Goal: Navigation & Orientation: Find specific page/section

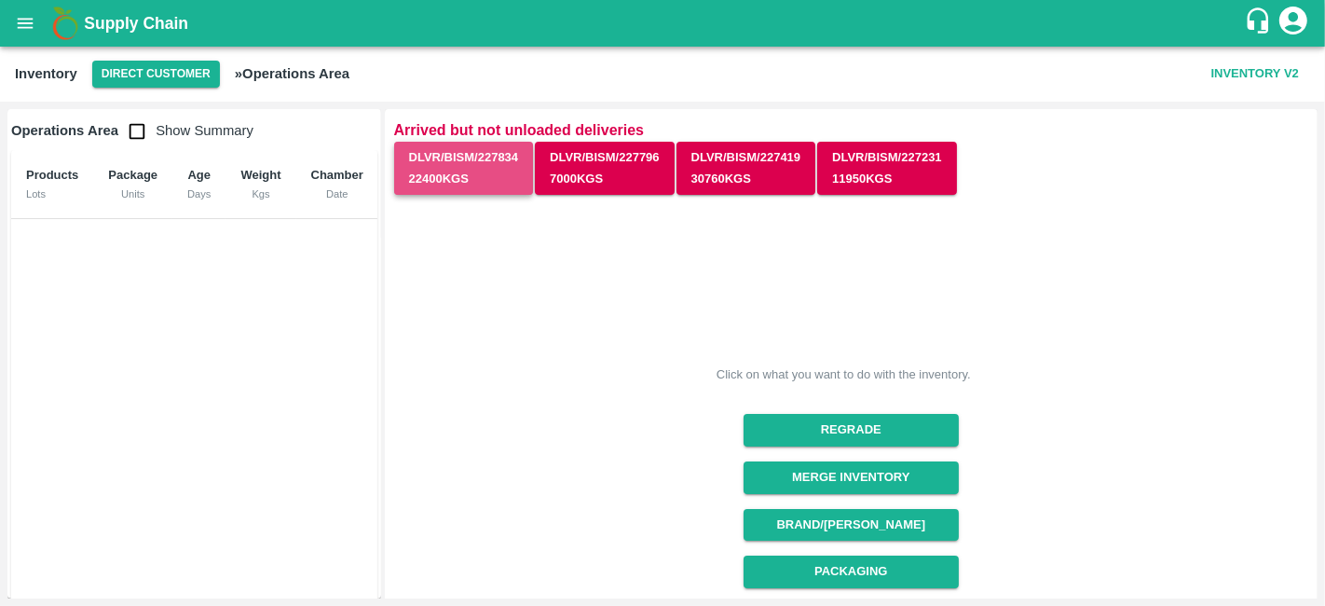
click at [474, 164] on button "DLVR/BISM/227834 22400 Kgs" at bounding box center [464, 169] width 140 height 54
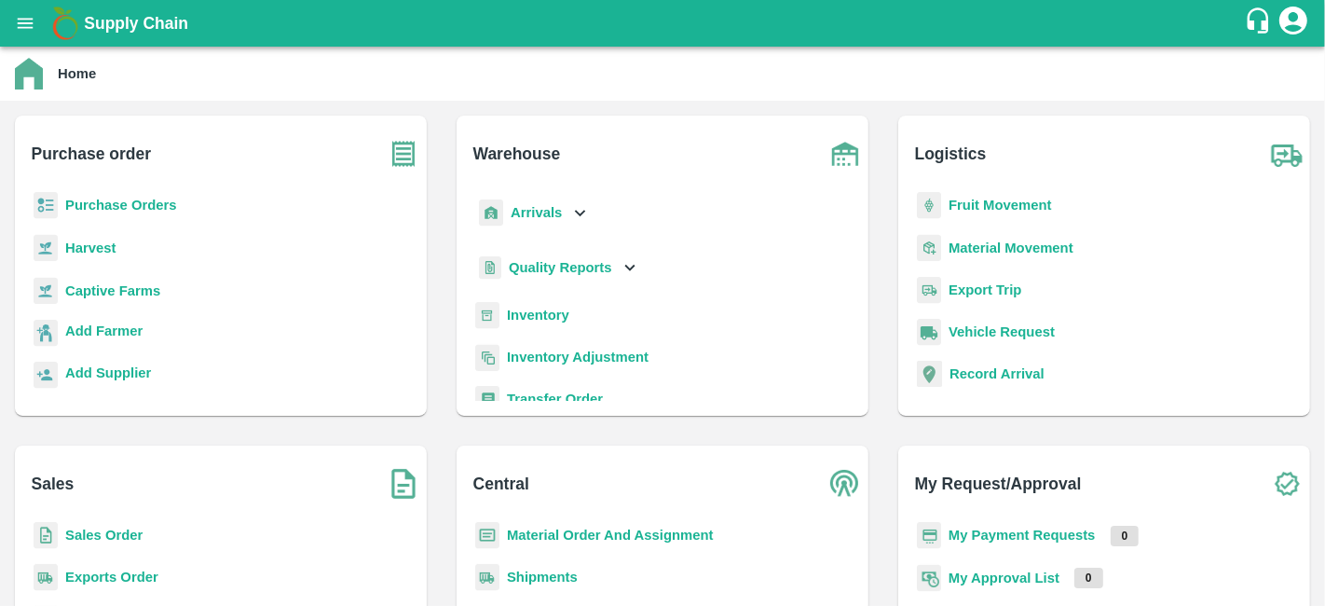
click at [117, 210] on b "Purchase Orders" at bounding box center [121, 205] width 112 height 15
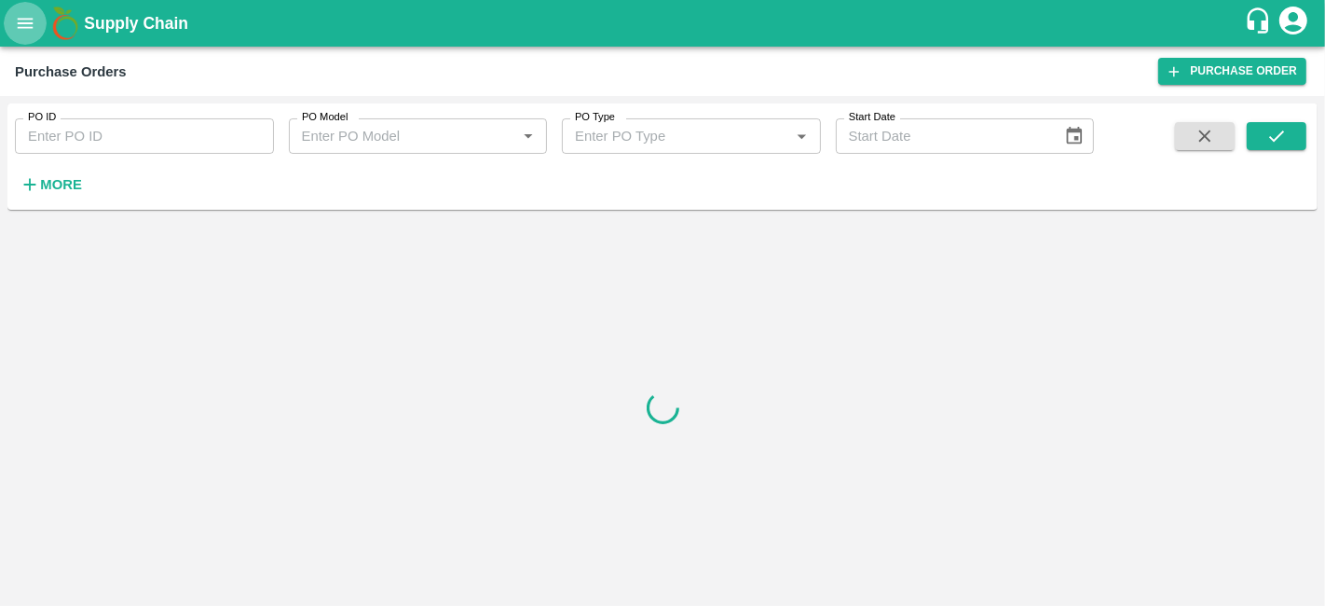
click at [29, 13] on icon "open drawer" at bounding box center [25, 23] width 20 height 20
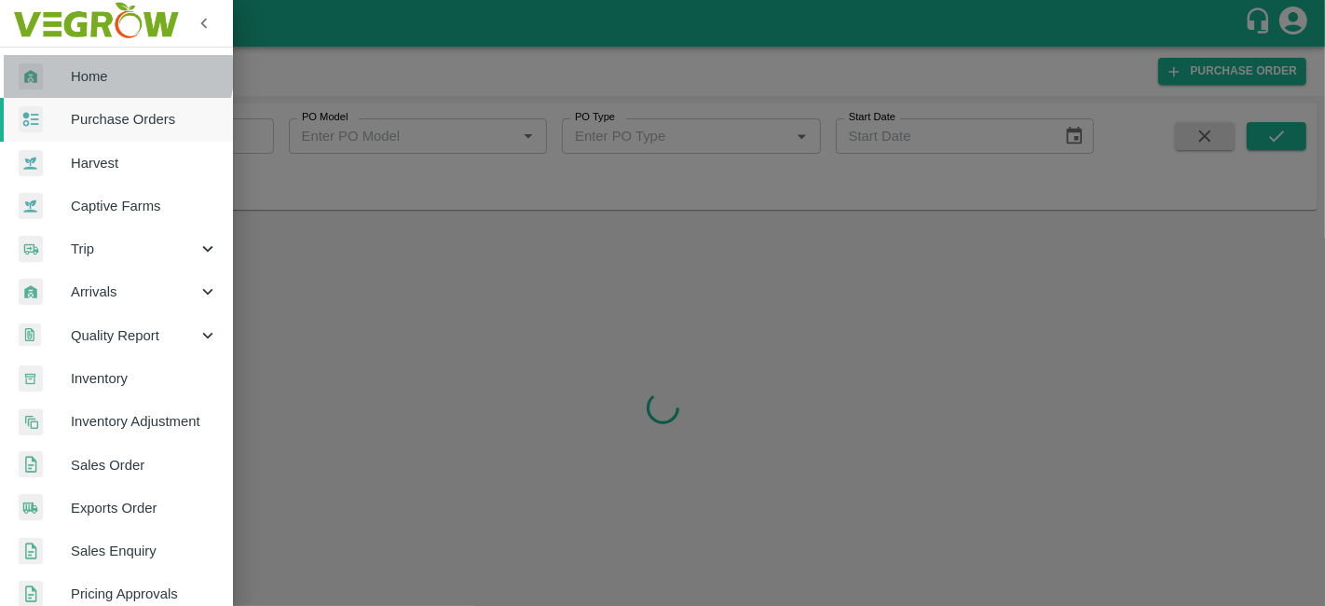
click at [113, 73] on span "Home" at bounding box center [144, 76] width 147 height 20
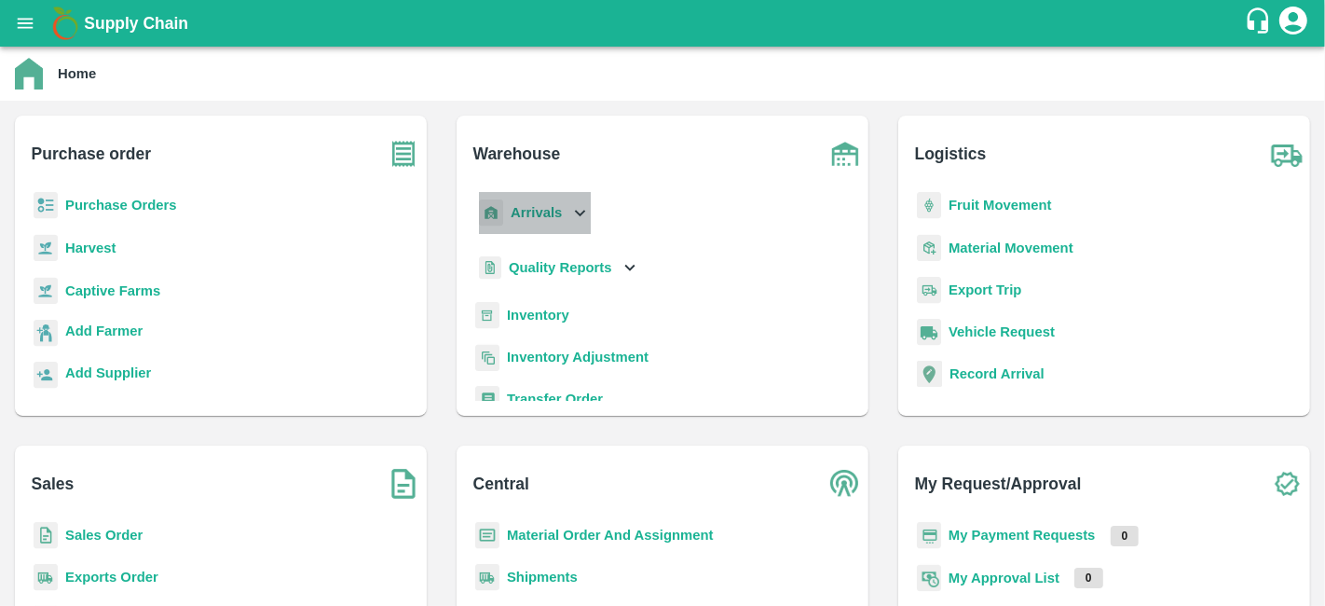
click at [577, 209] on icon at bounding box center [579, 212] width 20 height 20
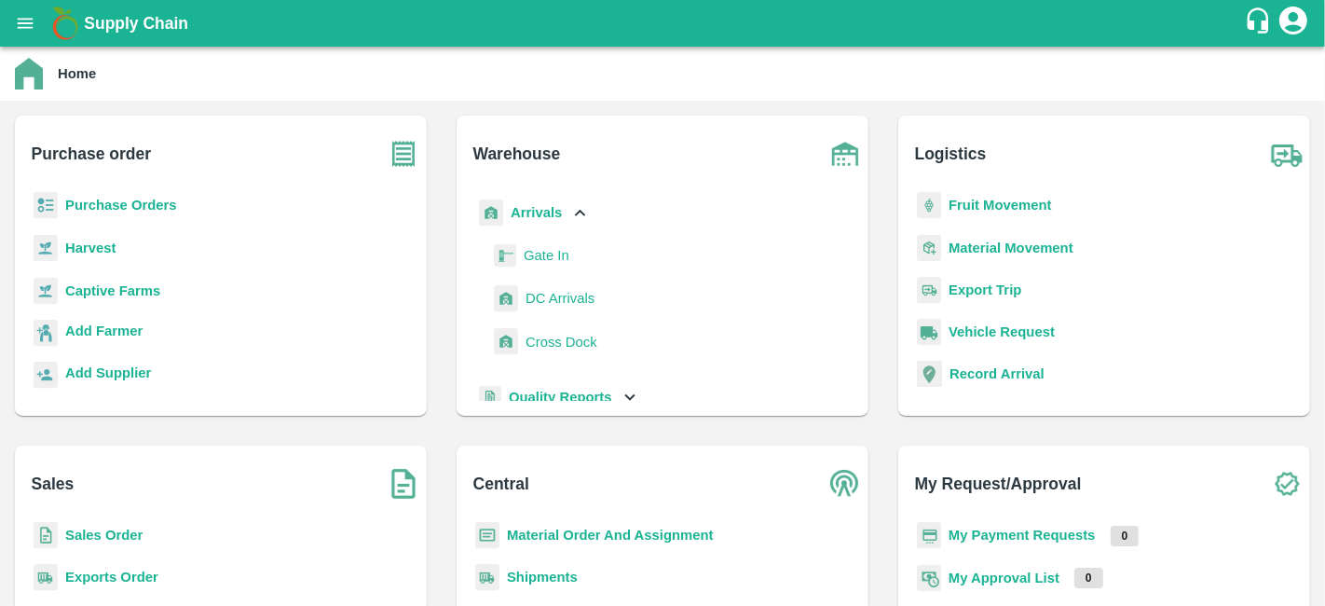
click at [850, 254] on div "Arrivals Gate In [GEOGRAPHIC_DATA] Arrivals Cross Dock Quality Reports Inventor…" at bounding box center [662, 296] width 382 height 209
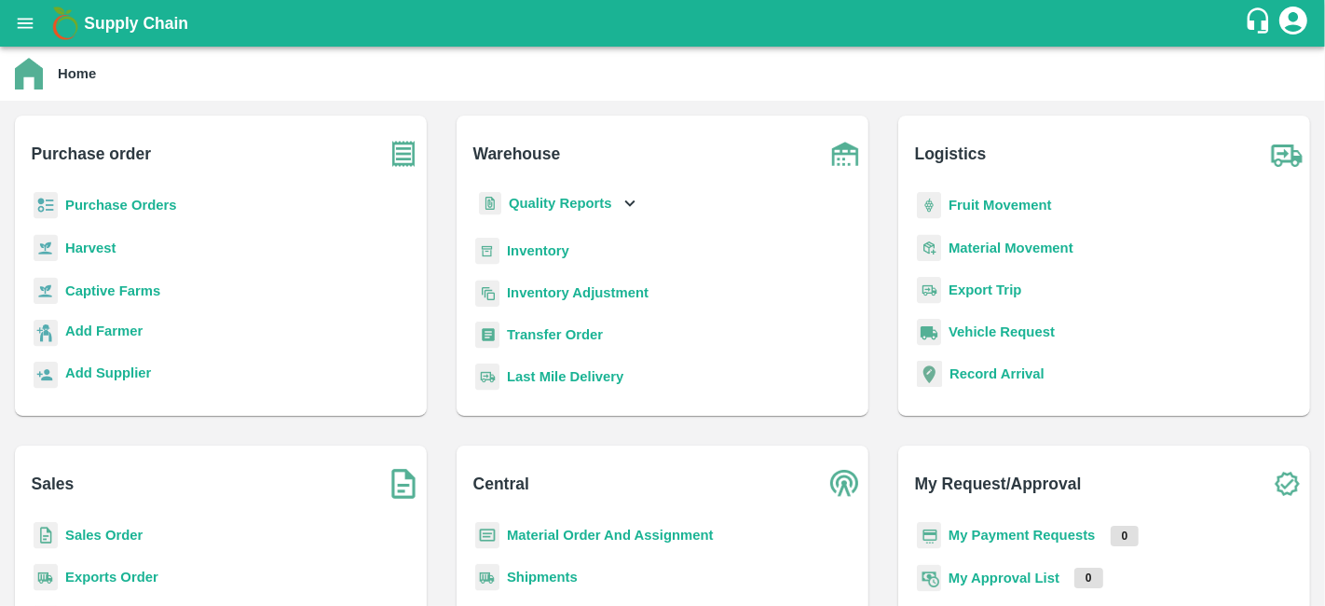
scroll to position [242, 0]
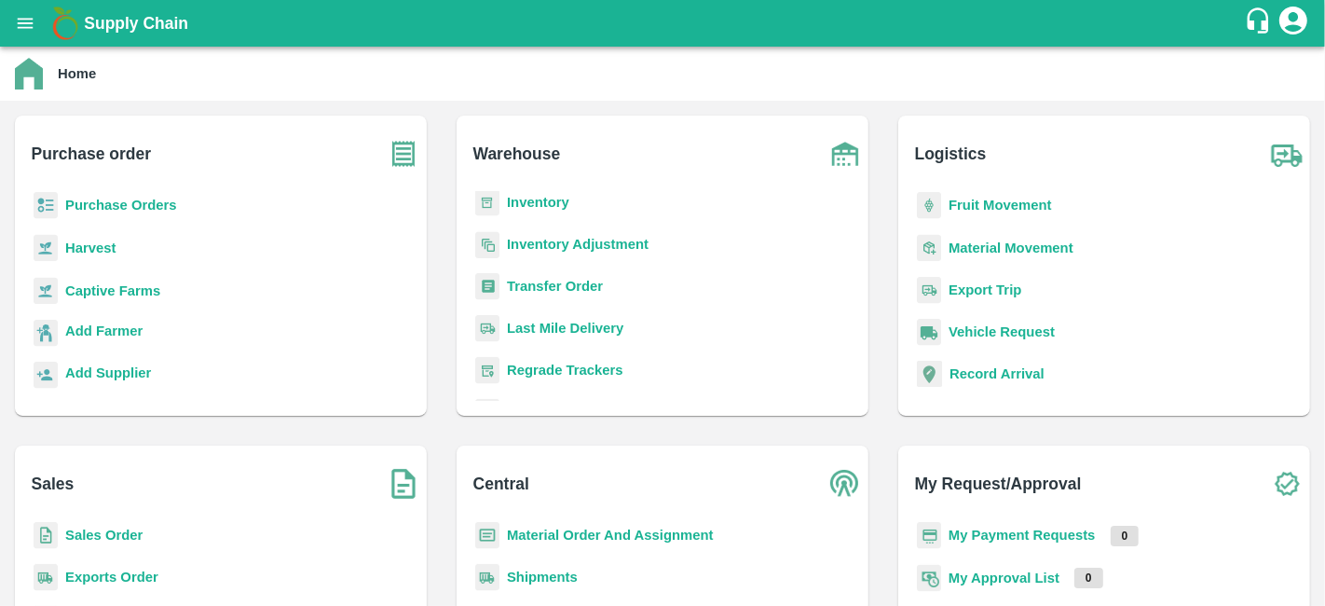
click at [537, 209] on b "Inventory" at bounding box center [538, 202] width 62 height 15
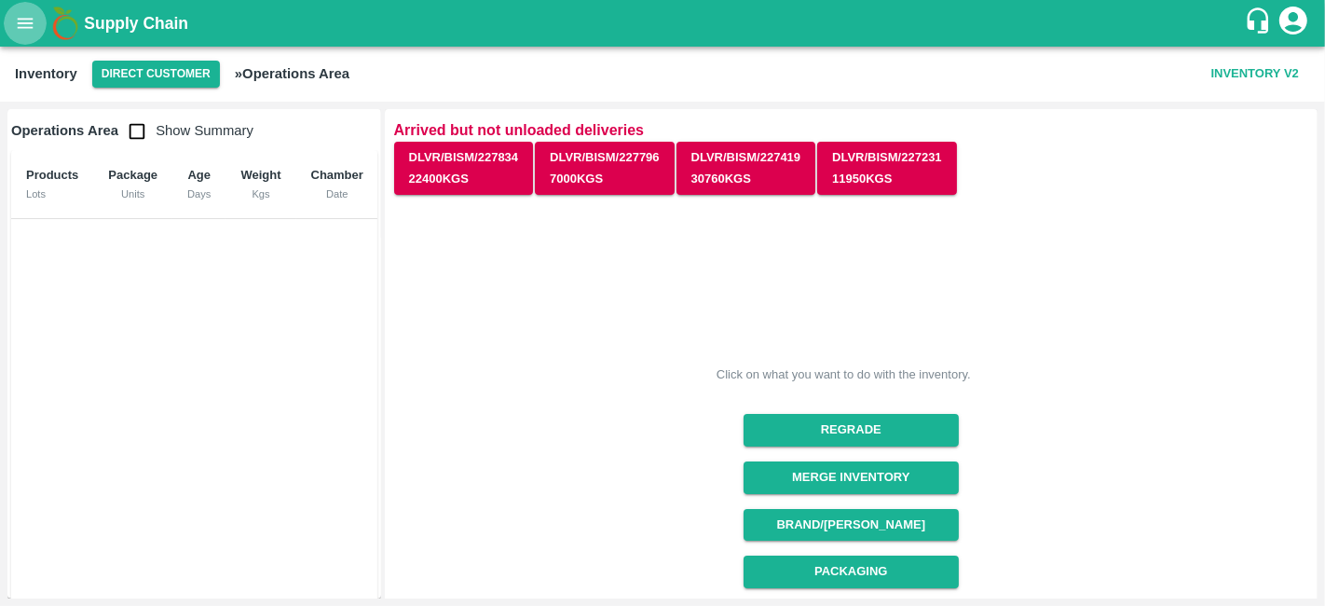
click at [26, 20] on icon "open drawer" at bounding box center [25, 23] width 20 height 20
